Goal: Transaction & Acquisition: Book appointment/travel/reservation

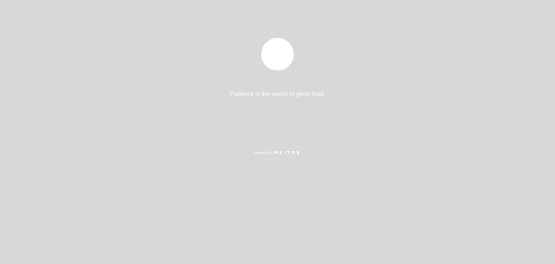
select select "es"
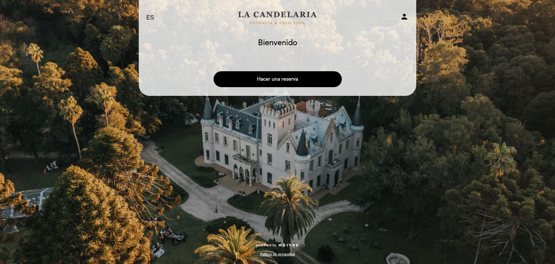
click at [283, 77] on button "Hacer una reserva" at bounding box center [278, 79] width 128 height 16
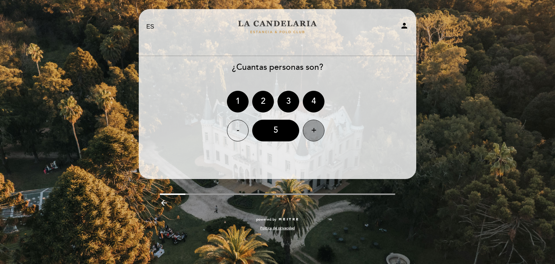
click at [320, 128] on div "+" at bounding box center [314, 131] width 22 height 22
click at [287, 132] on div "6" at bounding box center [275, 131] width 47 height 22
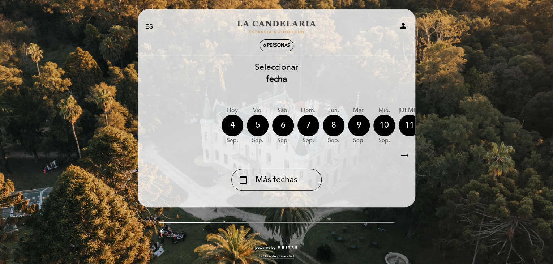
click at [405, 157] on icon "arrow_right_alt" at bounding box center [404, 156] width 11 height 16
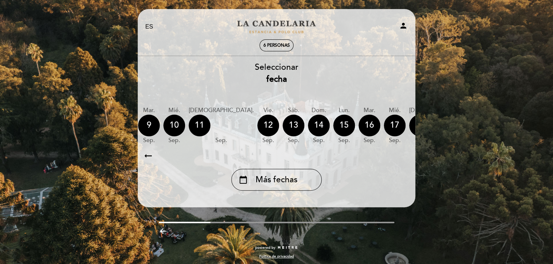
scroll to position [0, 211]
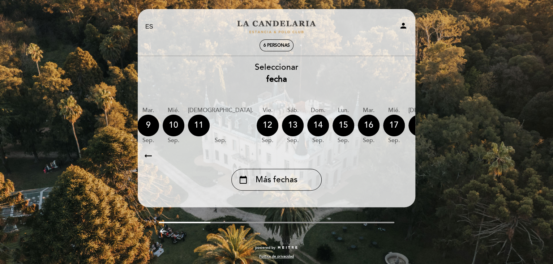
click at [405, 157] on icon "arrow_right_alt" at bounding box center [404, 156] width 11 height 16
click at [484, 124] on icon "calendar_today" at bounding box center [488, 125] width 9 height 12
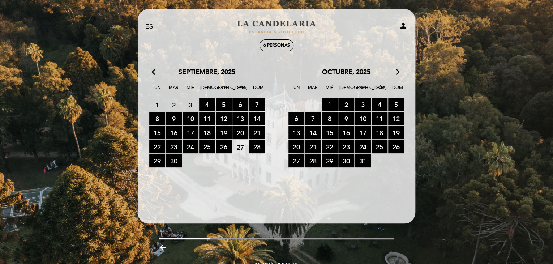
click at [395, 117] on span "12 RESERVAS DISPONIBLES" at bounding box center [396, 118] width 16 height 13
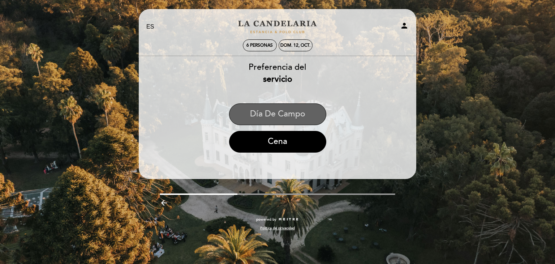
click at [297, 115] on button "Día de Campo" at bounding box center [277, 114] width 97 height 22
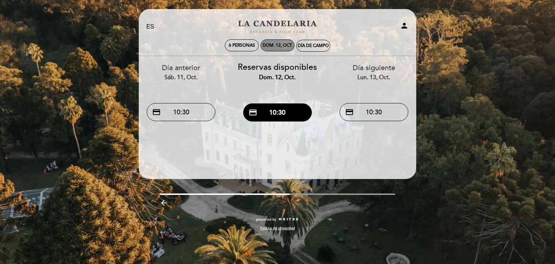
click at [281, 46] on div "dom. 12, oct." at bounding box center [278, 45] width 30 height 5
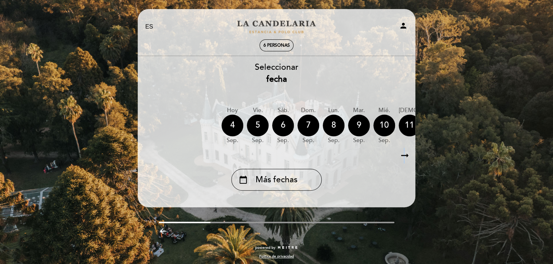
click at [403, 155] on icon "arrow_right_alt" at bounding box center [404, 156] width 11 height 16
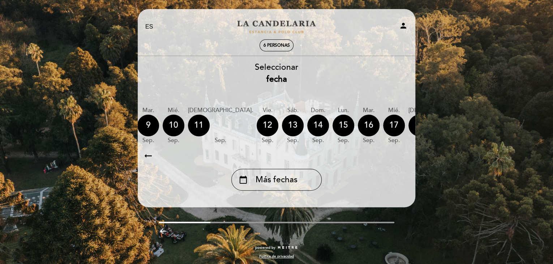
click at [484, 123] on icon "calendar_today" at bounding box center [488, 125] width 9 height 12
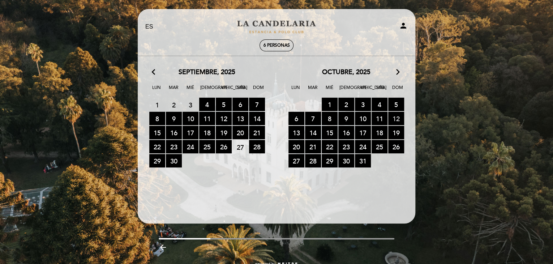
click at [395, 116] on span "12 RESERVAS DISPONIBLES" at bounding box center [396, 118] width 16 height 13
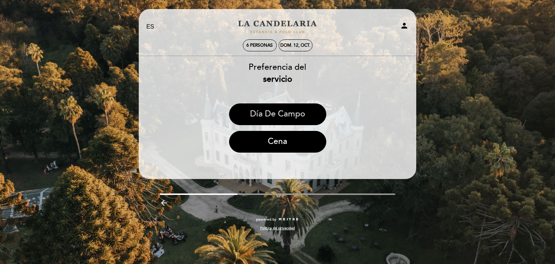
click at [276, 114] on button "Día de Campo" at bounding box center [277, 114] width 97 height 22
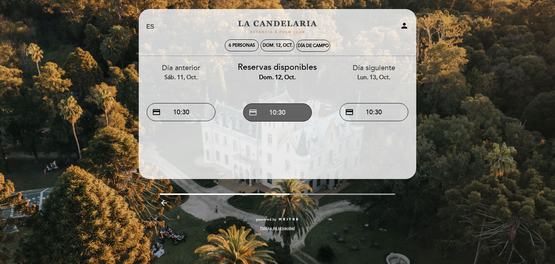
click at [279, 114] on button "credit_card 10:30" at bounding box center [277, 112] width 69 height 18
